Goal: Task Accomplishment & Management: Manage account settings

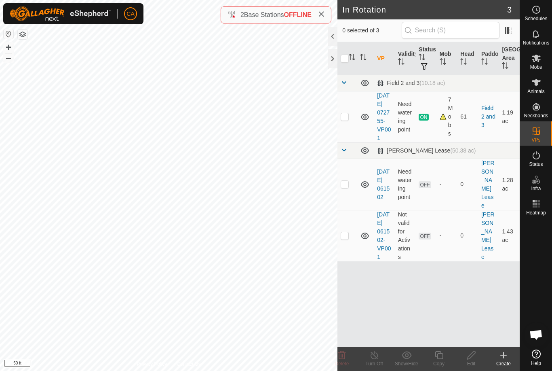
click at [21, 34] on button "button" at bounding box center [23, 35] width 10 height 10
click at [347, 247] on td at bounding box center [346, 235] width 19 height 51
click at [346, 238] on p-checkbox at bounding box center [345, 235] width 8 height 6
checkbox input "false"
click at [348, 186] on p-checkbox at bounding box center [345, 184] width 8 height 6
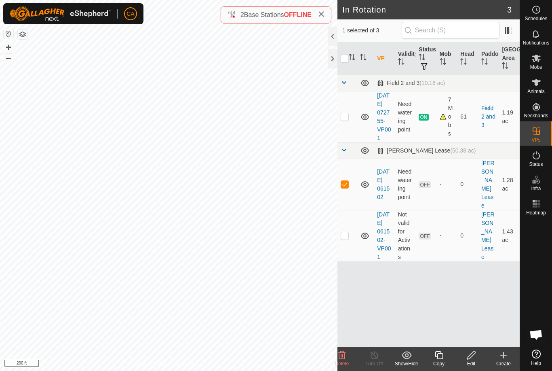
checkbox input "true"
click at [352, 123] on td at bounding box center [346, 116] width 19 height 51
checkbox input "true"
click at [347, 187] on p-checkbox at bounding box center [345, 184] width 8 height 6
checkbox input "false"
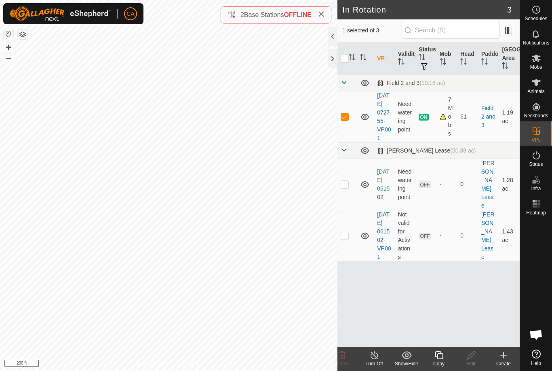
click at [346, 125] on td at bounding box center [346, 116] width 19 height 51
checkbox input "false"
